Goal: Communication & Community: Answer question/provide support

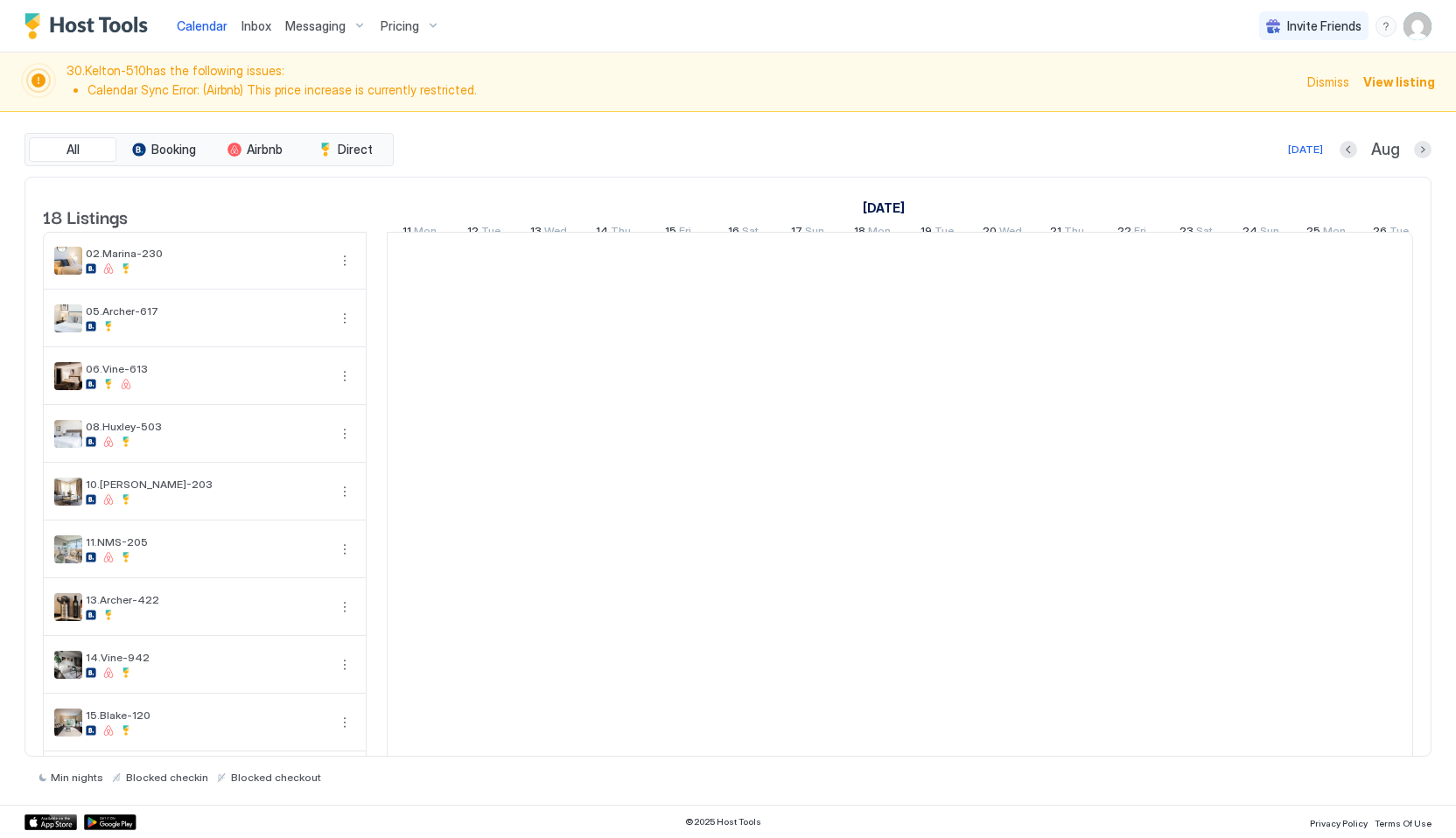
scroll to position [0, 972]
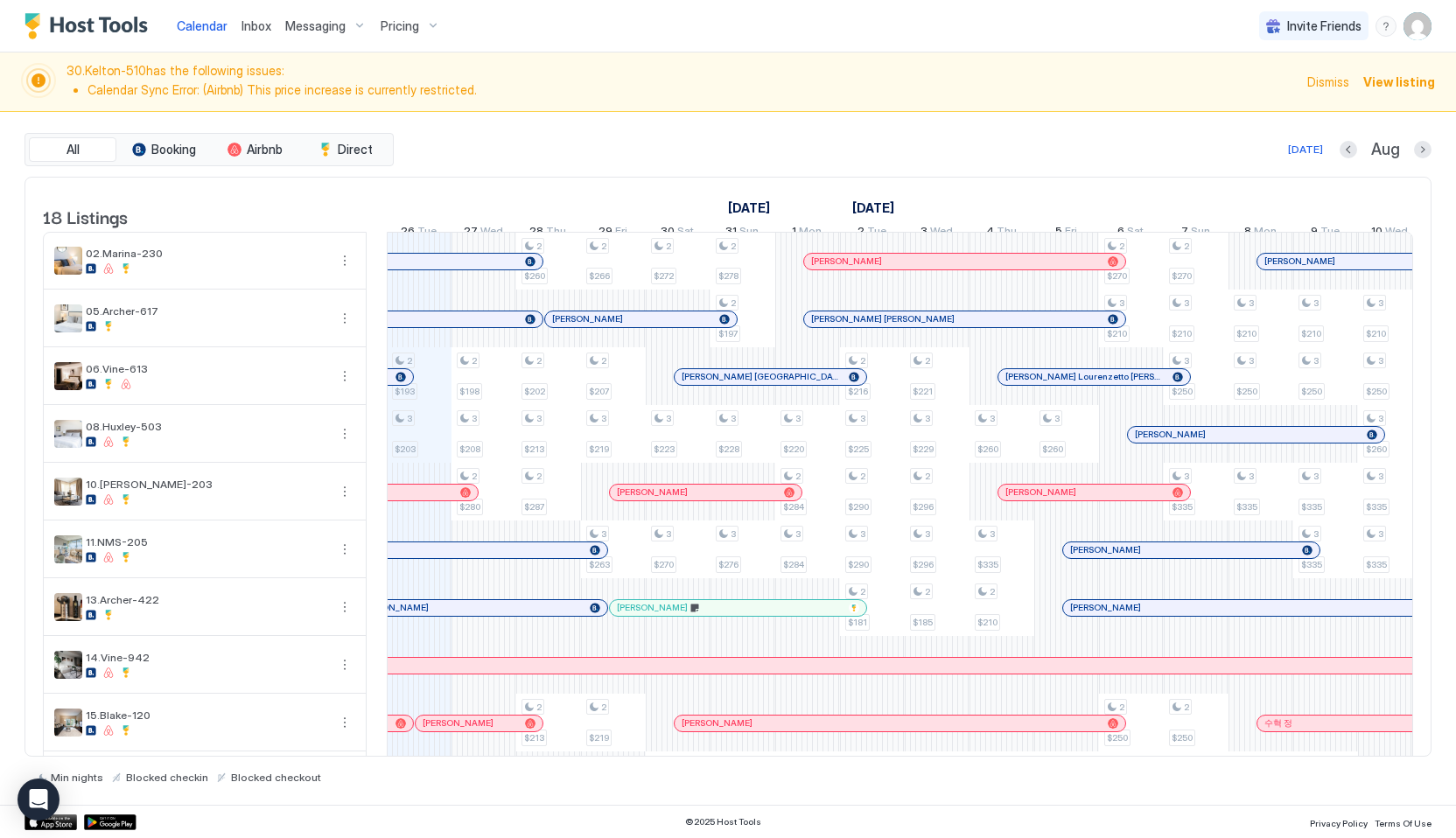
click at [252, 24] on span "Inbox" at bounding box center [256, 25] width 30 height 14
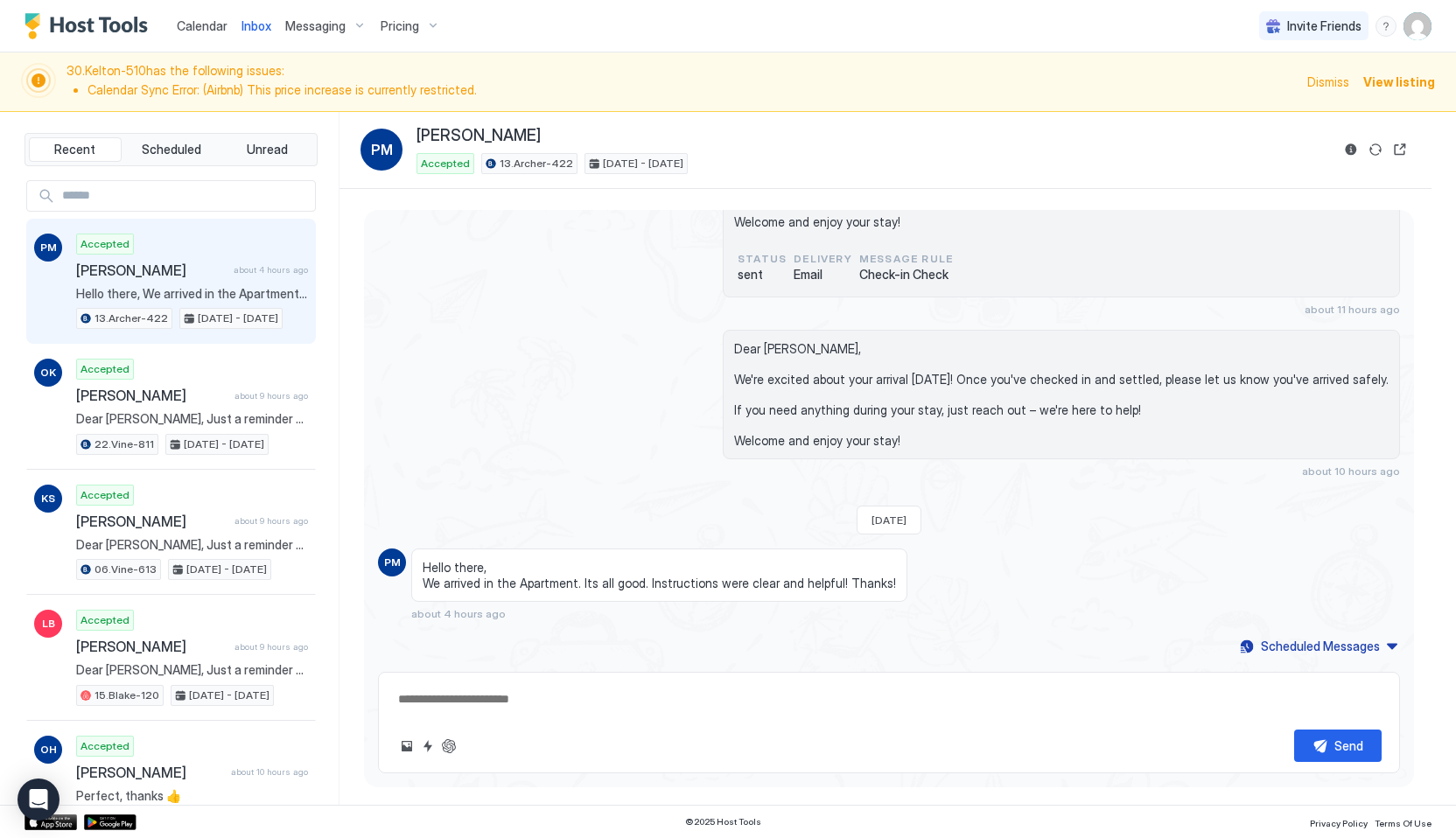
scroll to position [2834, 0]
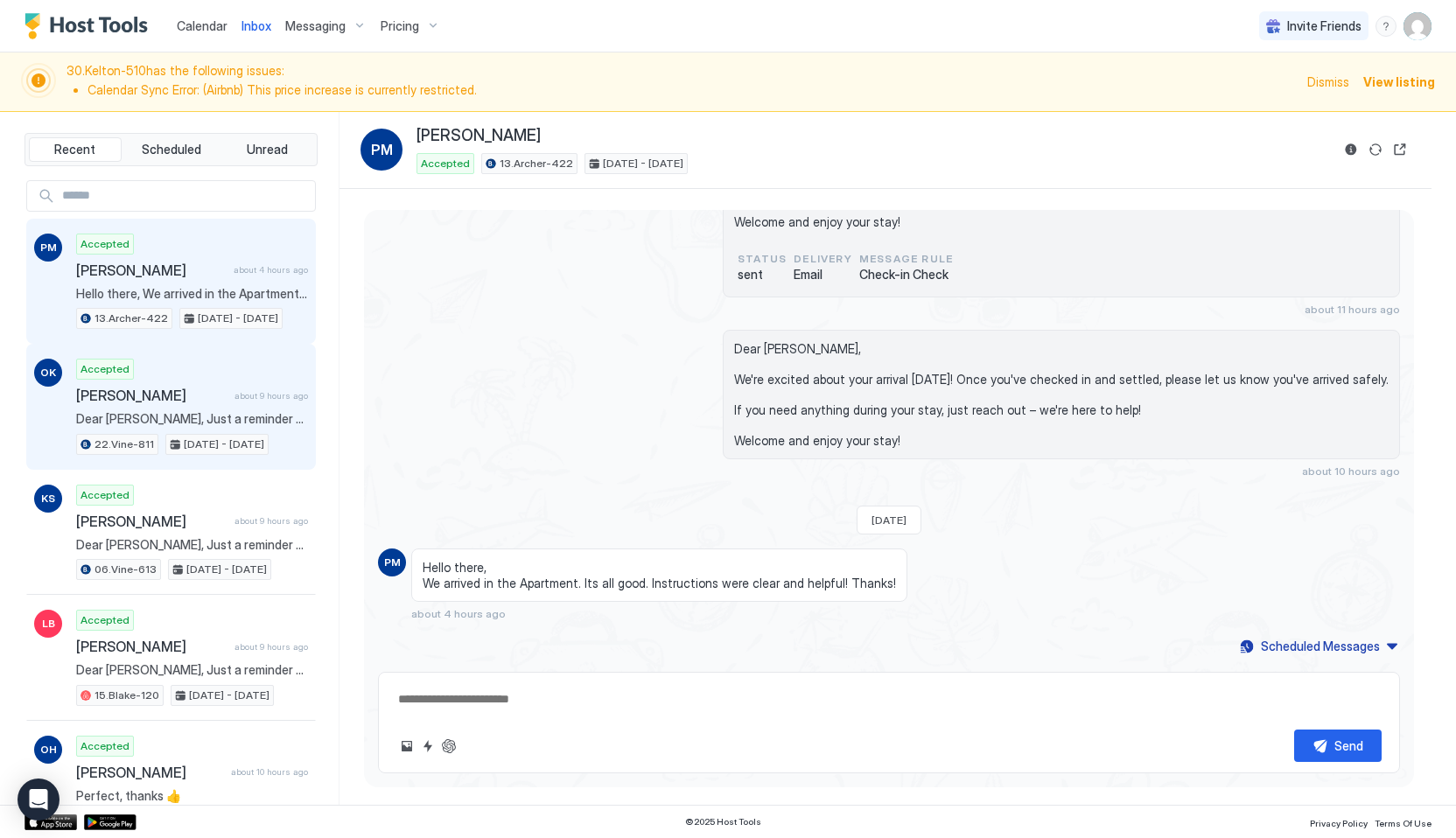
click at [191, 369] on div "Accepted [PERSON_NAME] about 9 hours ago Dear [PERSON_NAME], Just a reminder th…" at bounding box center [191, 406] width 232 height 97
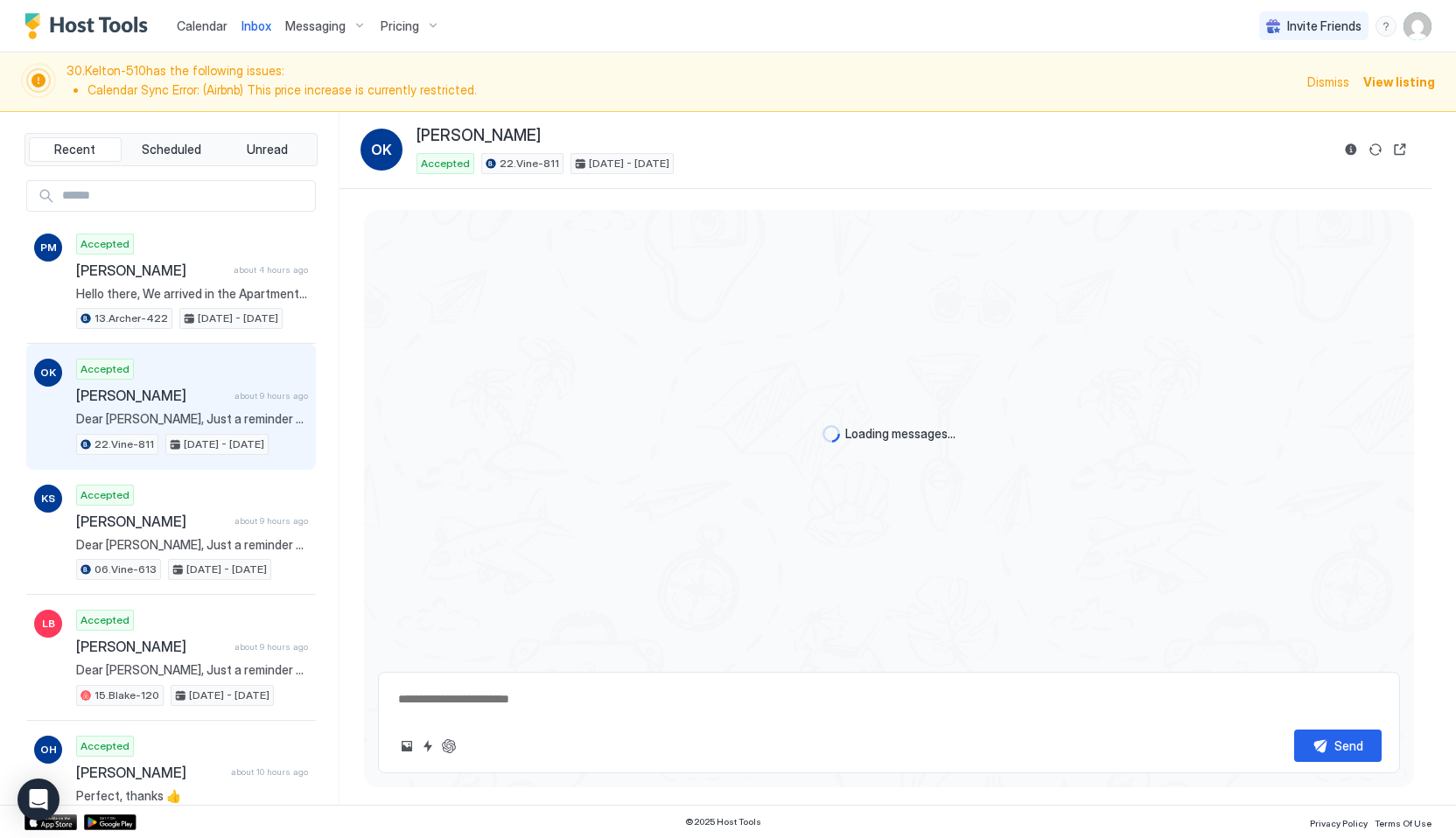
scroll to position [1466, 0]
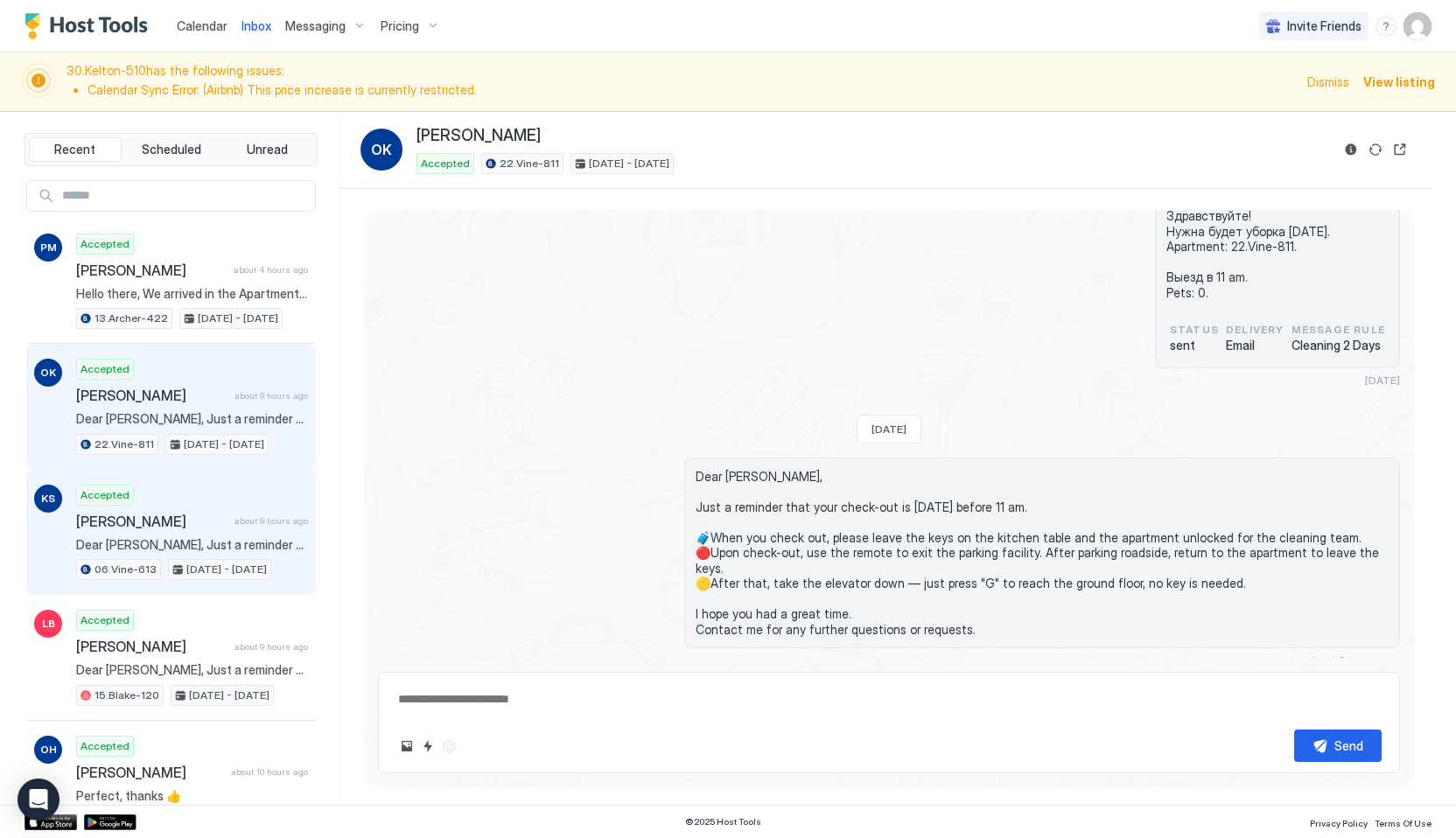
click at [217, 535] on div "Accepted [PERSON_NAME] about 9 hours ago Dear [PERSON_NAME], Just a reminder th…" at bounding box center [191, 533] width 232 height 97
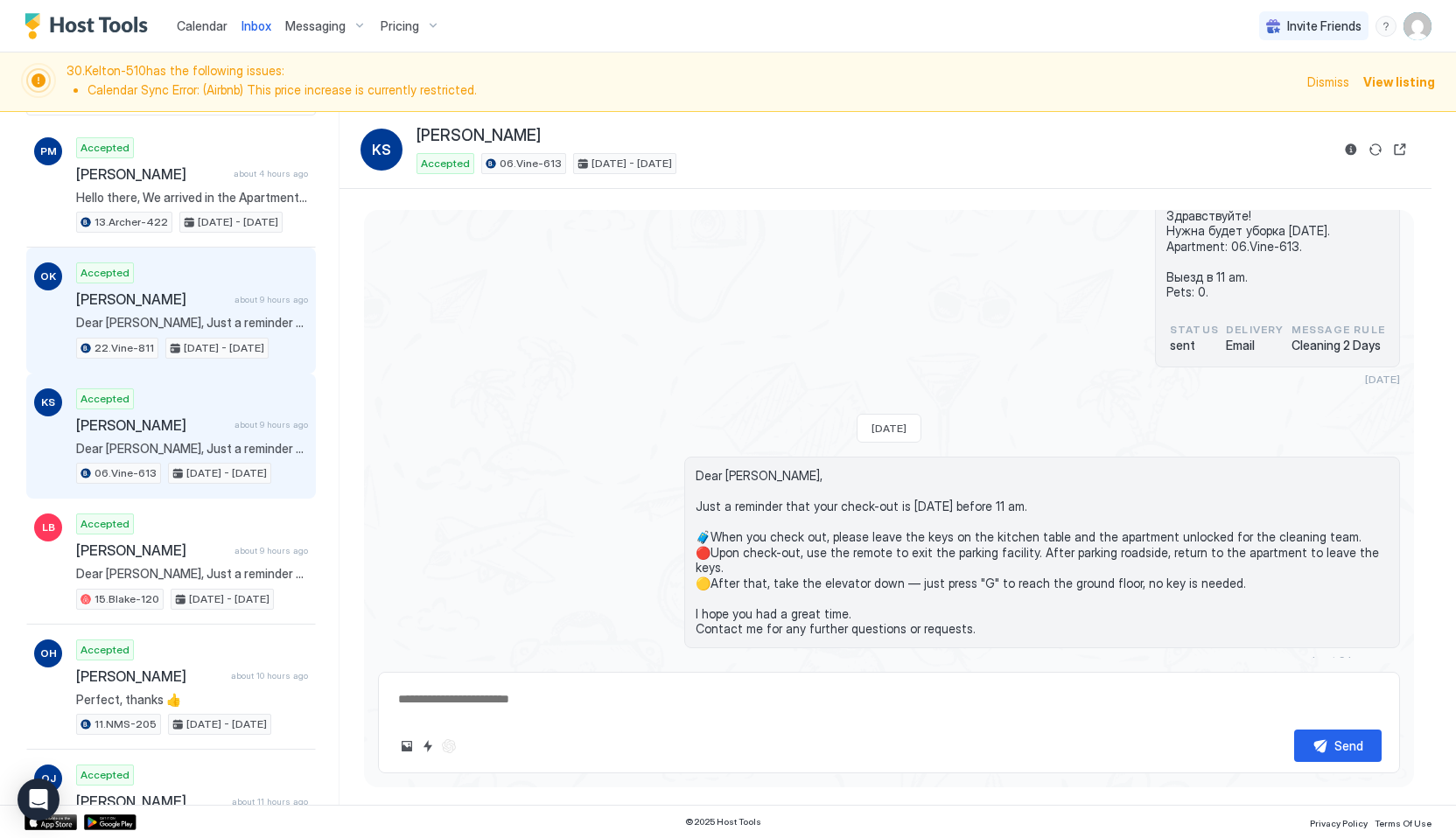
scroll to position [108, 0]
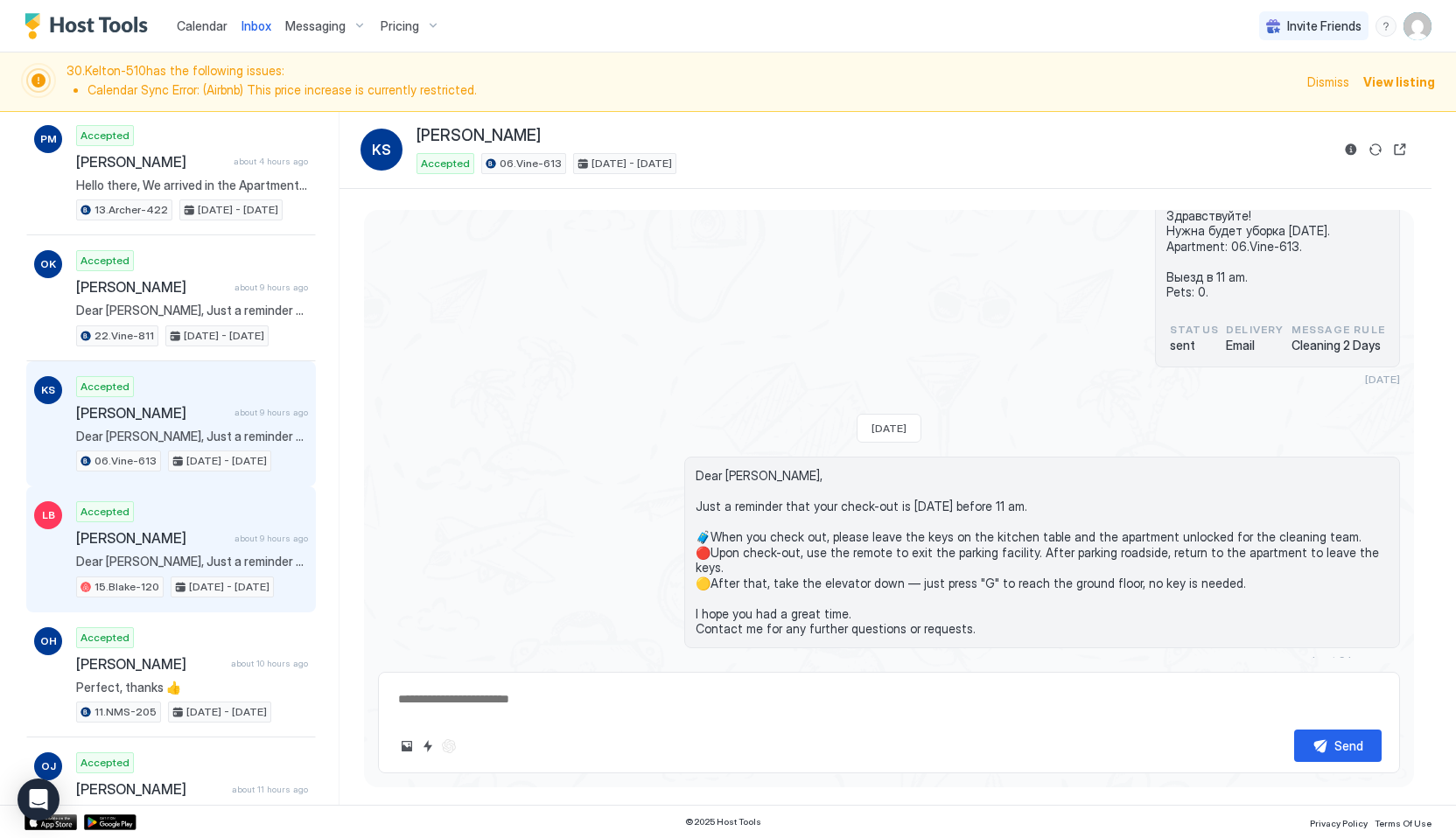
click at [172, 540] on span "[PERSON_NAME]" at bounding box center [152, 537] width 152 height 17
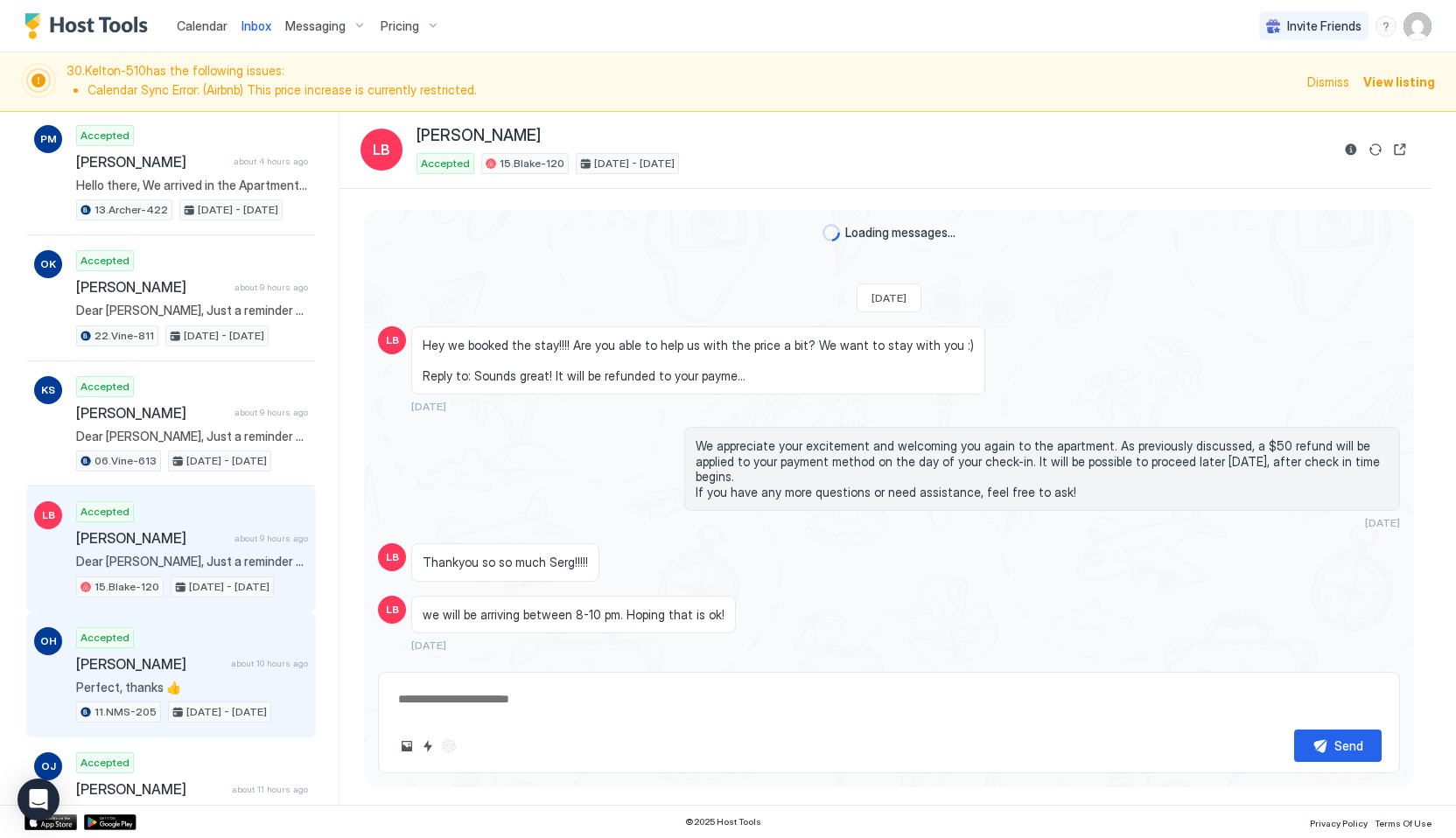
scroll to position [2038, 0]
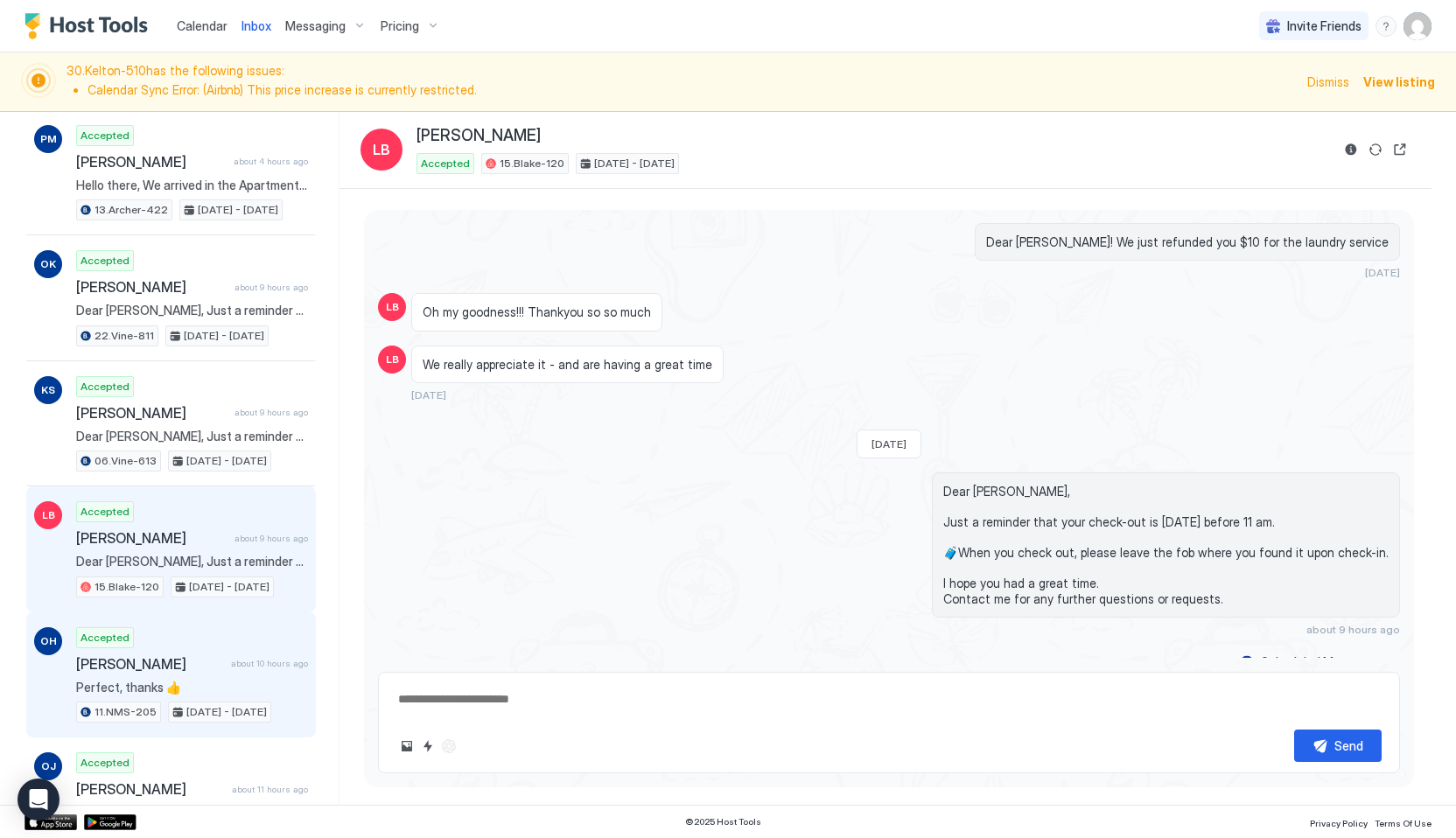
click at [158, 670] on span "[PERSON_NAME]" at bounding box center [150, 664] width 148 height 17
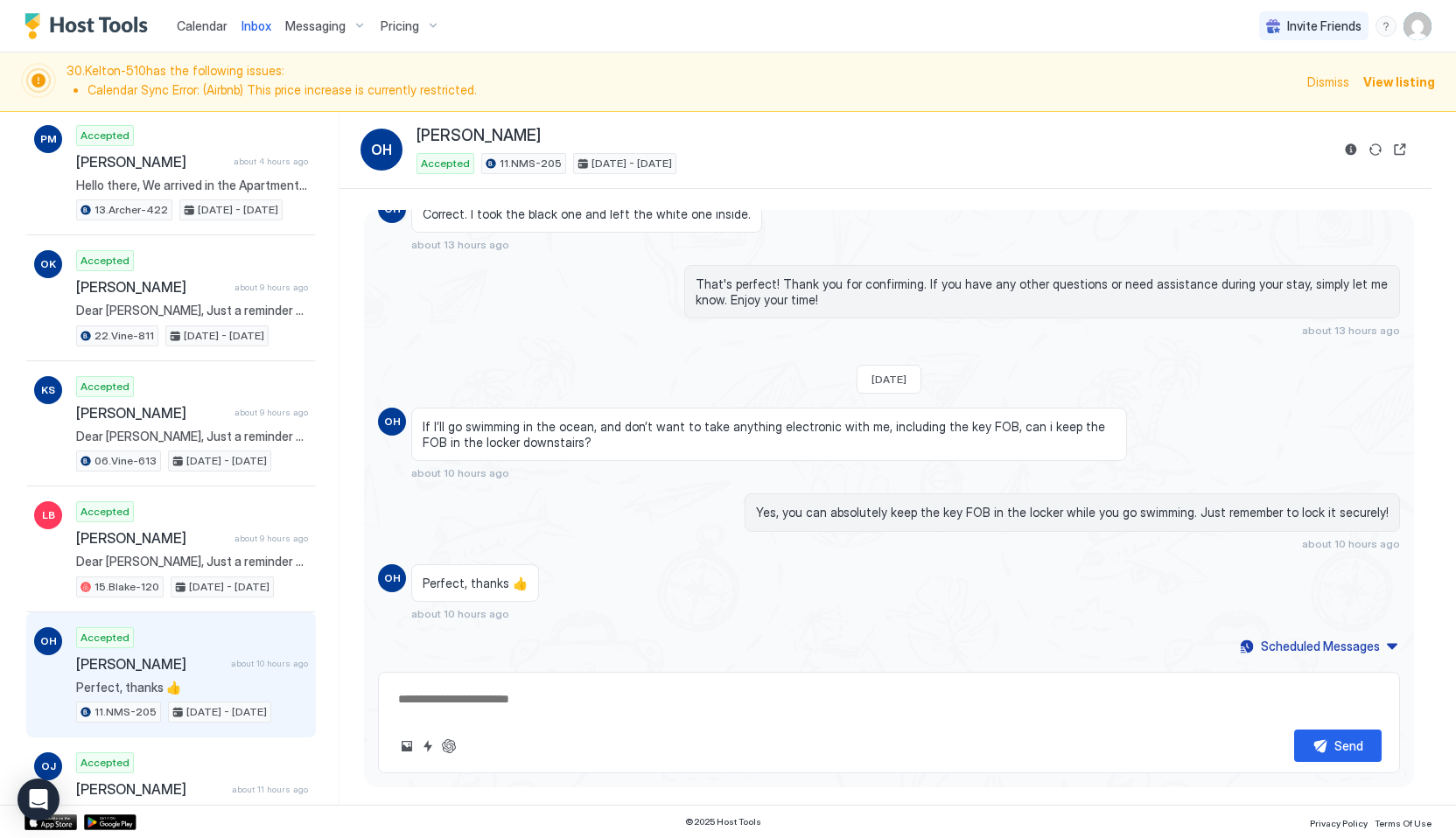
scroll to position [3926, 0]
click at [191, 25] on span "Calendar" at bounding box center [202, 25] width 51 height 14
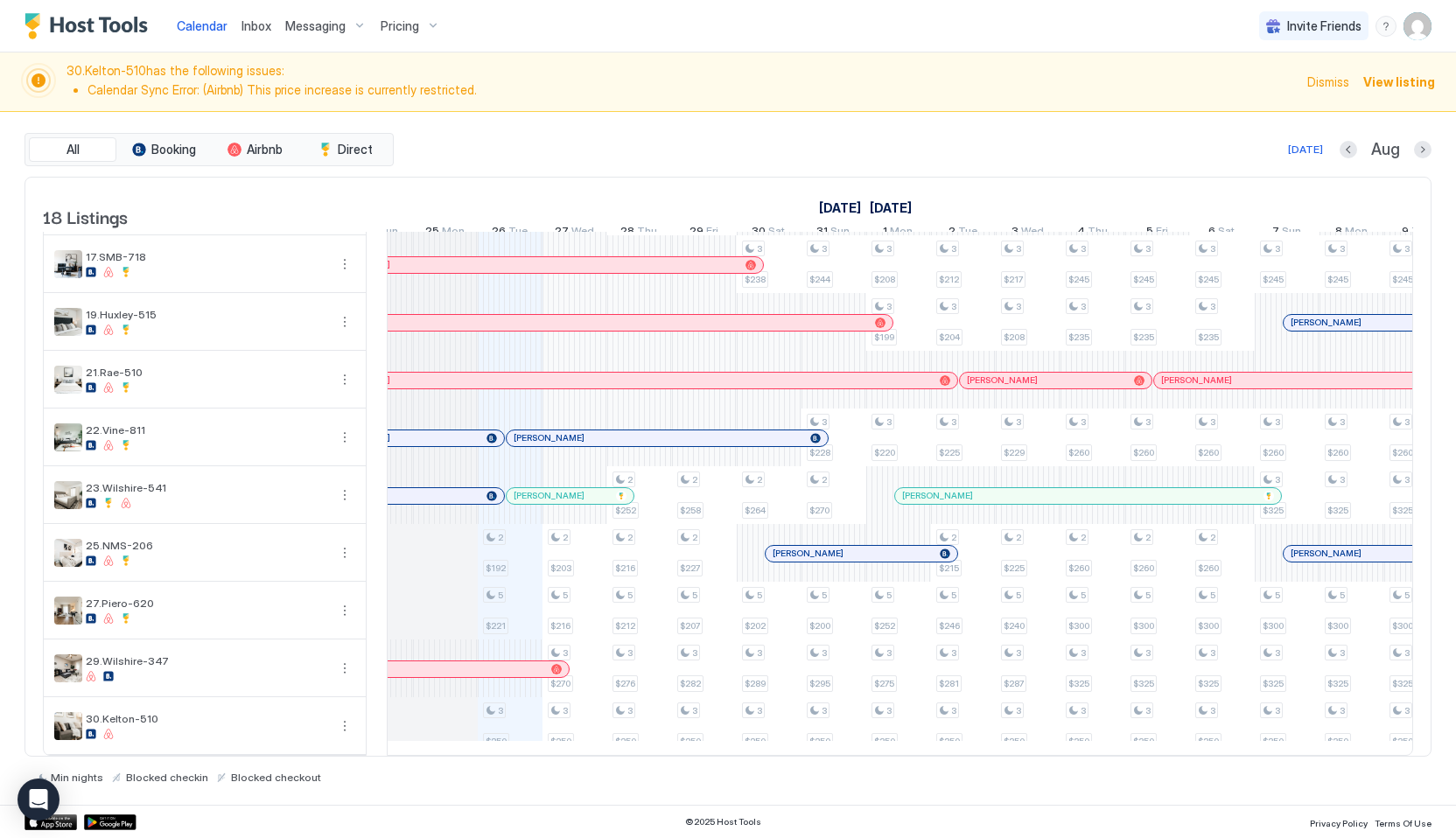
click at [244, 13] on div "Inbox" at bounding box center [257, 26] width 43 height 33
click at [246, 19] on span "Inbox" at bounding box center [256, 25] width 30 height 14
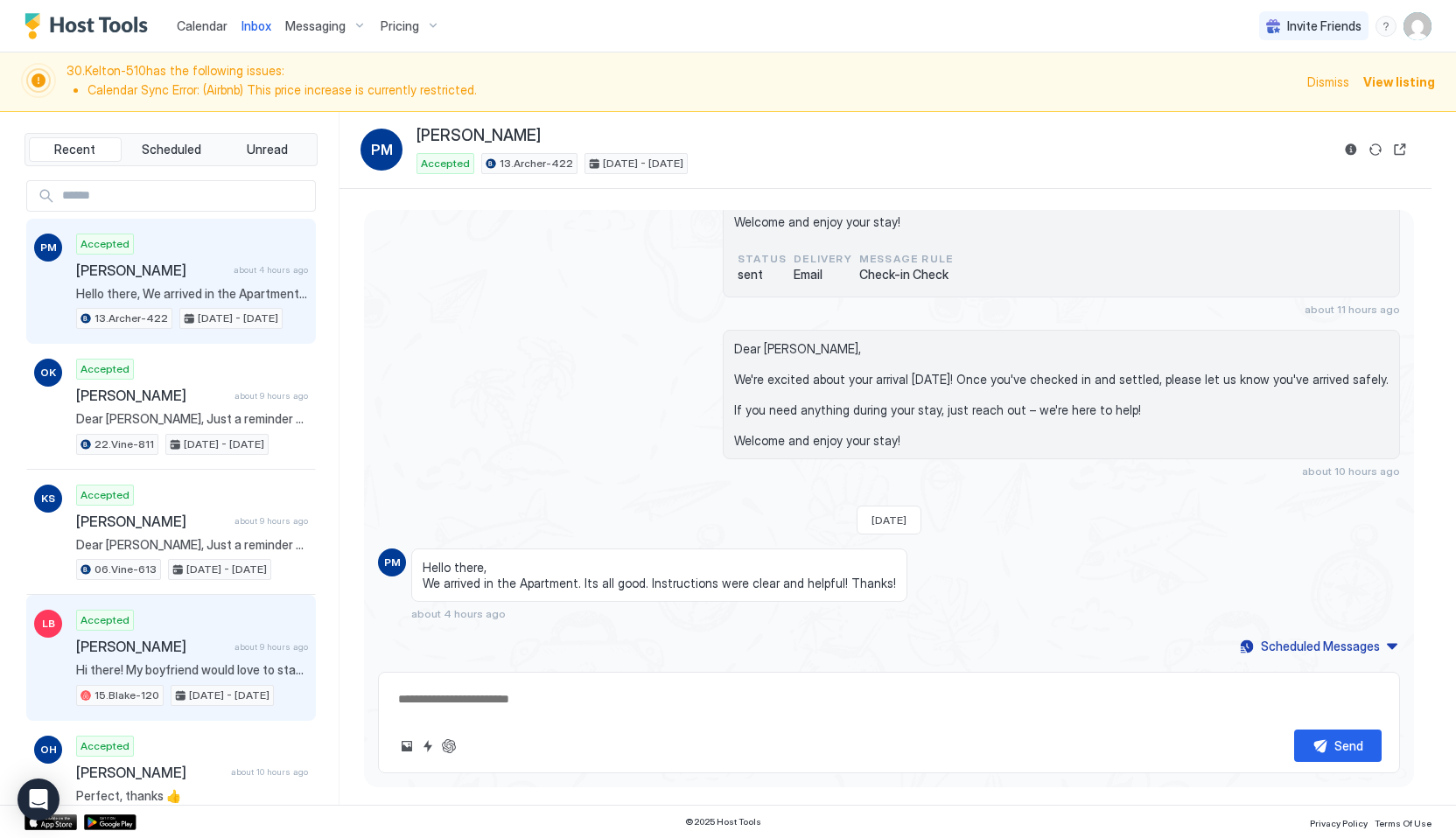
click at [137, 624] on div "Accepted [PERSON_NAME] about 9 hours ago Hi there! My boyfriend would love to s…" at bounding box center [191, 657] width 232 height 97
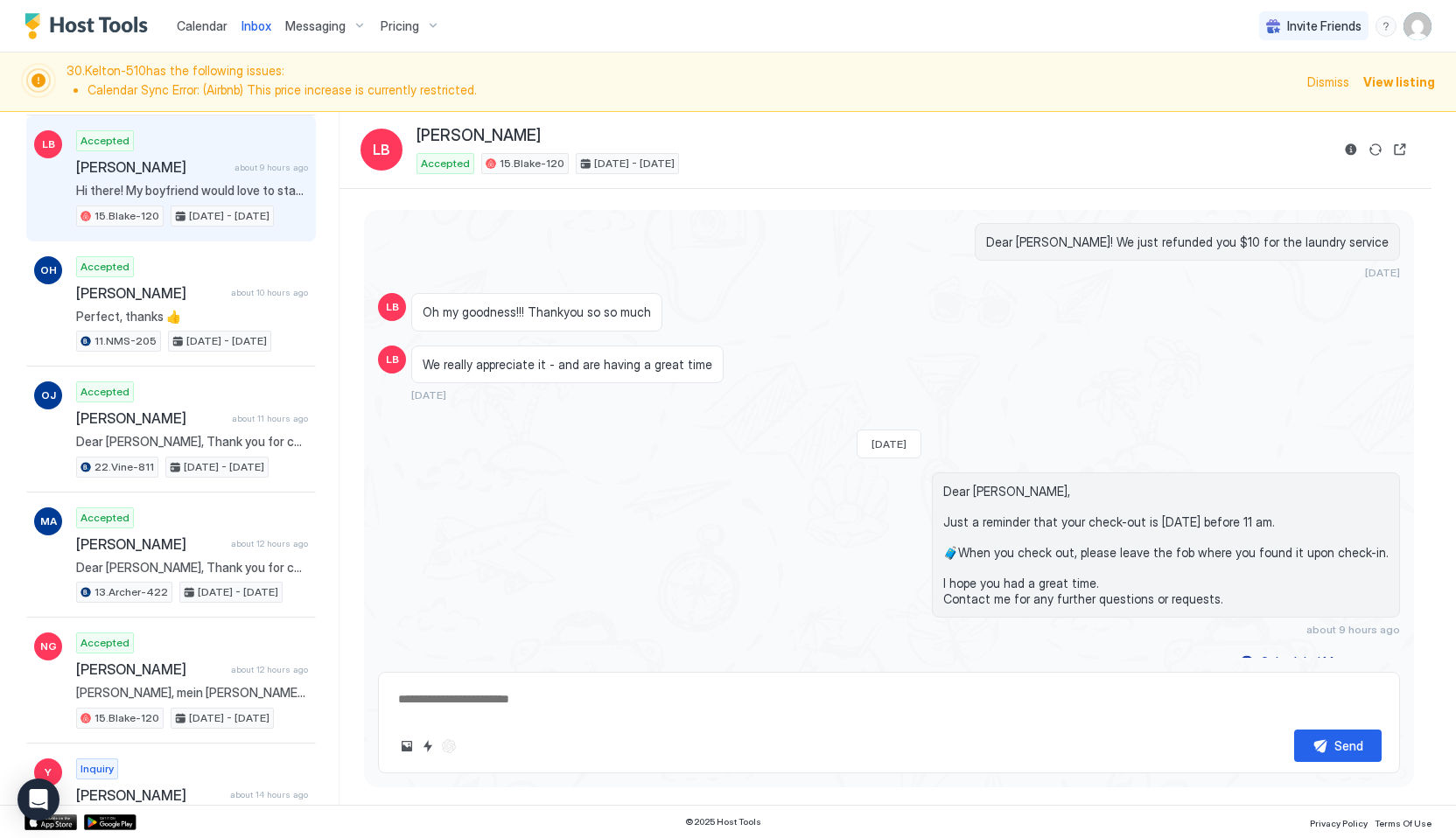
scroll to position [489, 0]
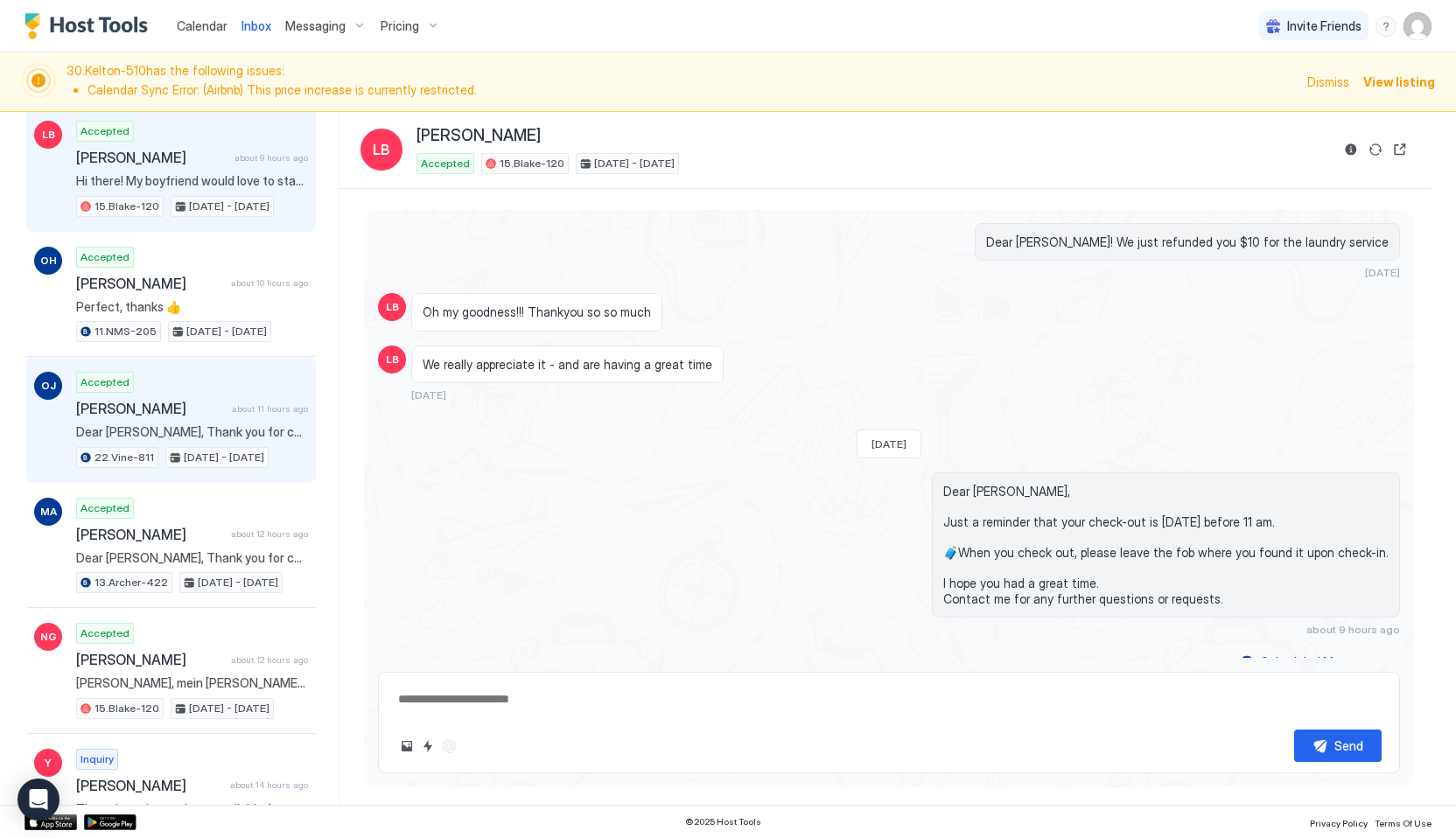
click at [205, 390] on div "Accepted [PERSON_NAME] about 11 hours ago Dear [PERSON_NAME], Thank you for cho…" at bounding box center [191, 420] width 232 height 97
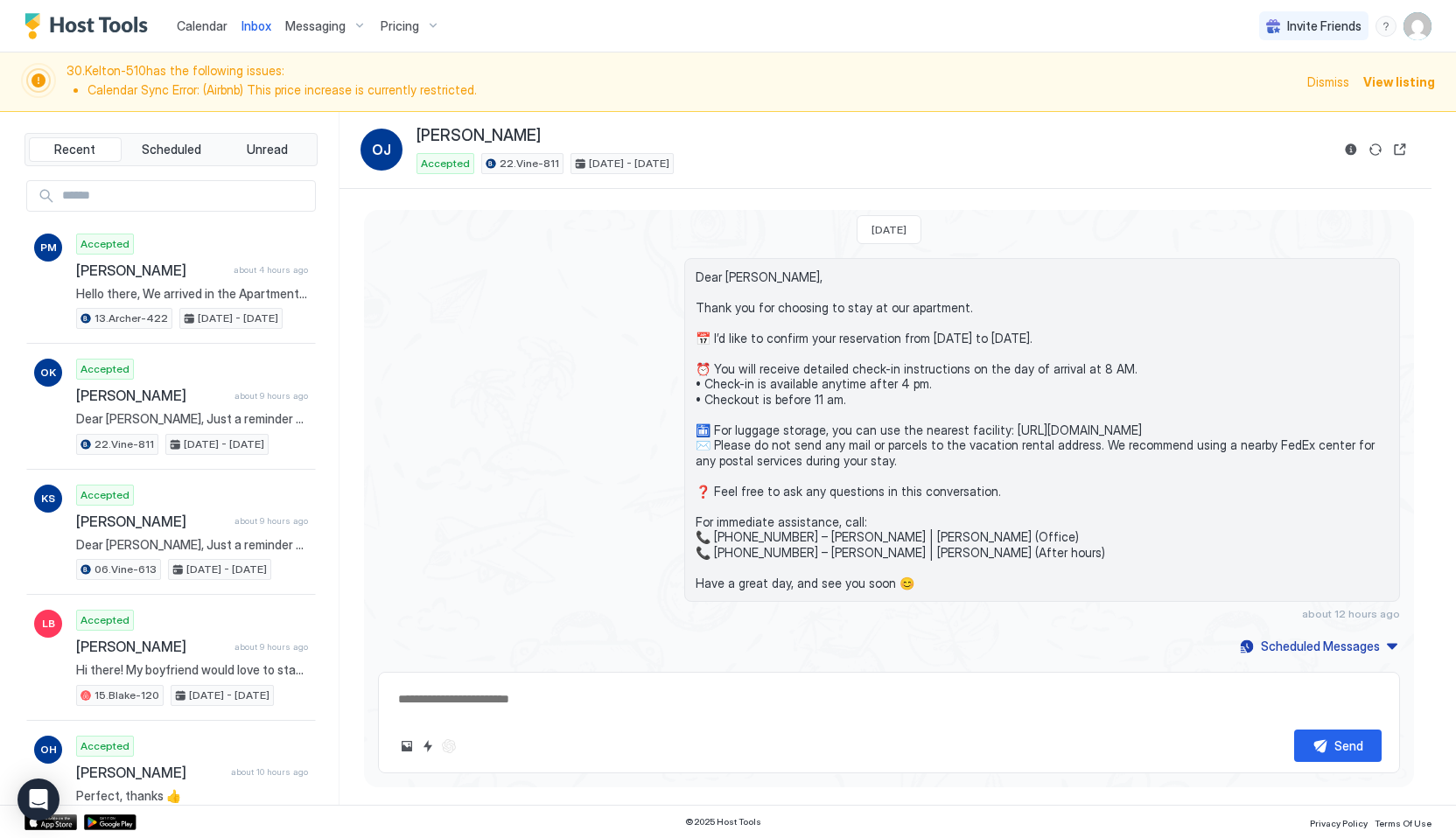
type textarea "*"
